Goal: Navigation & Orientation: Find specific page/section

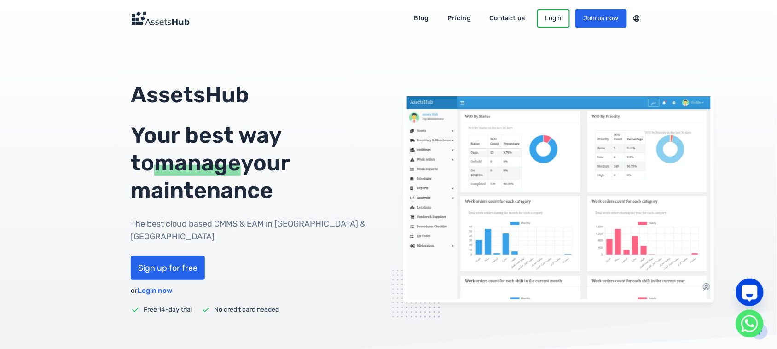
click at [638, 11] on nav "Blog Pricing Contact us Login Join us now عربي" at bounding box center [389, 18] width 516 height 18
click at [638, 18] on div at bounding box center [636, 18] width 19 height 12
click at [640, 17] on div at bounding box center [636, 18] width 19 height 12
click at [635, 40] on link "عربي" at bounding box center [637, 40] width 80 height 15
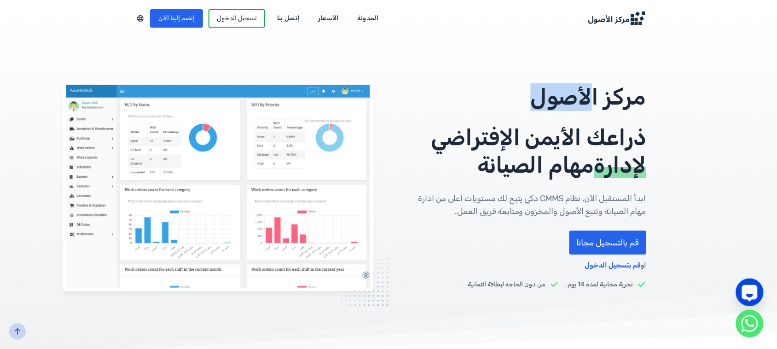
drag, startPoint x: 595, startPoint y: 98, endPoint x: 533, endPoint y: 100, distance: 62.7
click at [533, 100] on p "مركز الأصول" at bounding box center [524, 97] width 243 height 28
click at [359, 20] on link "المدونة" at bounding box center [368, 18] width 34 height 15
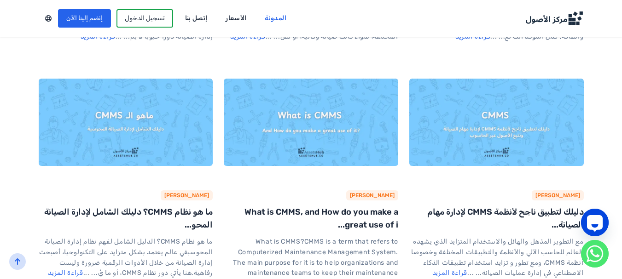
scroll to position [1899, 0]
